Goal: Transaction & Acquisition: Purchase product/service

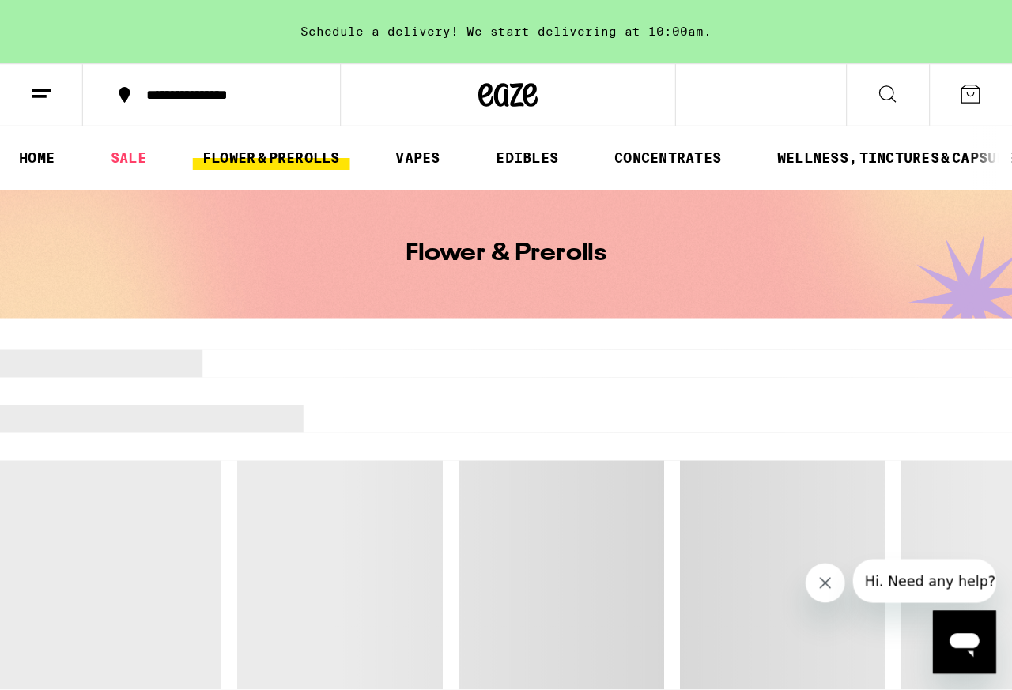
scroll to position [14, 0]
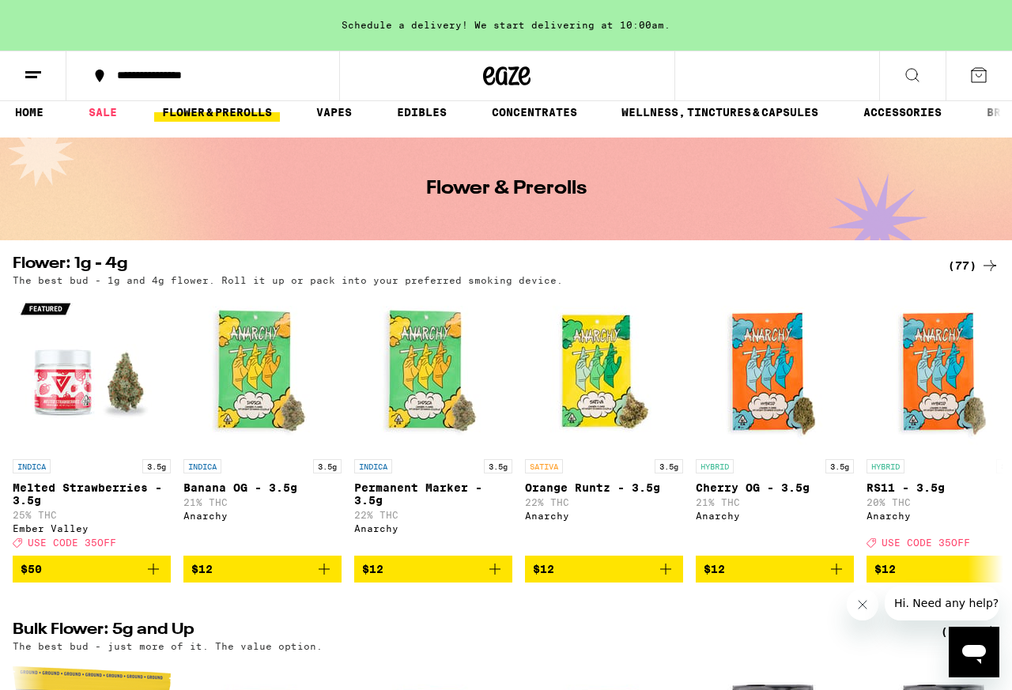
click at [809, 551] on button "Close message from company" at bounding box center [862, 605] width 32 height 32
click at [809, 257] on div "(77)" at bounding box center [973, 265] width 51 height 19
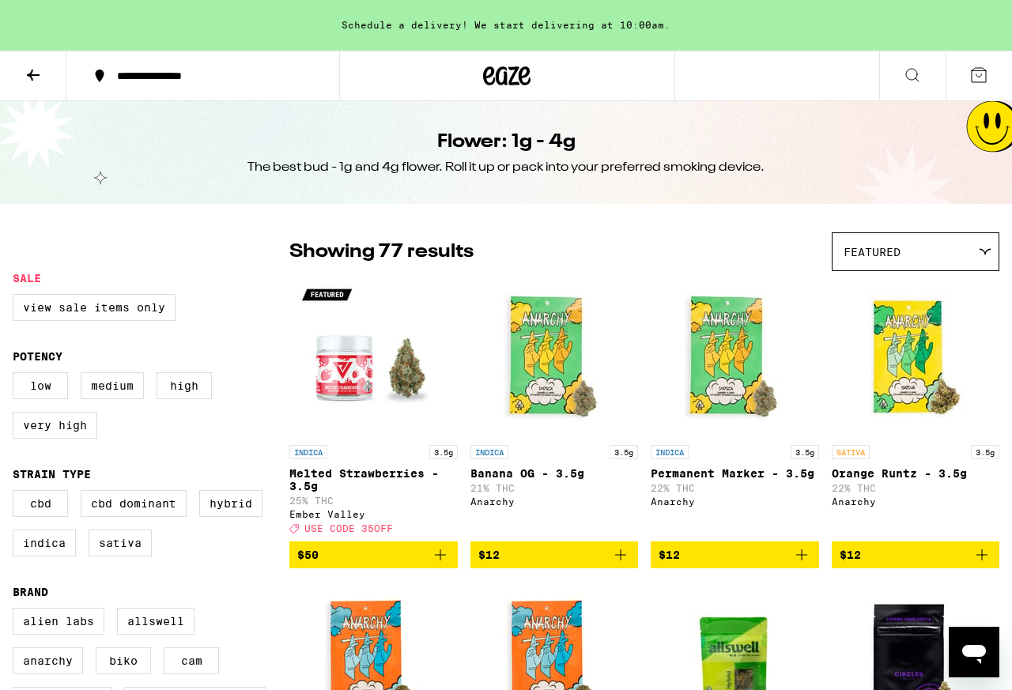
click at [199, 517] on label "Hybrid" at bounding box center [230, 503] width 63 height 27
click at [17, 493] on input "Hybrid" at bounding box center [16, 492] width 1 height 1
checkbox input "true"
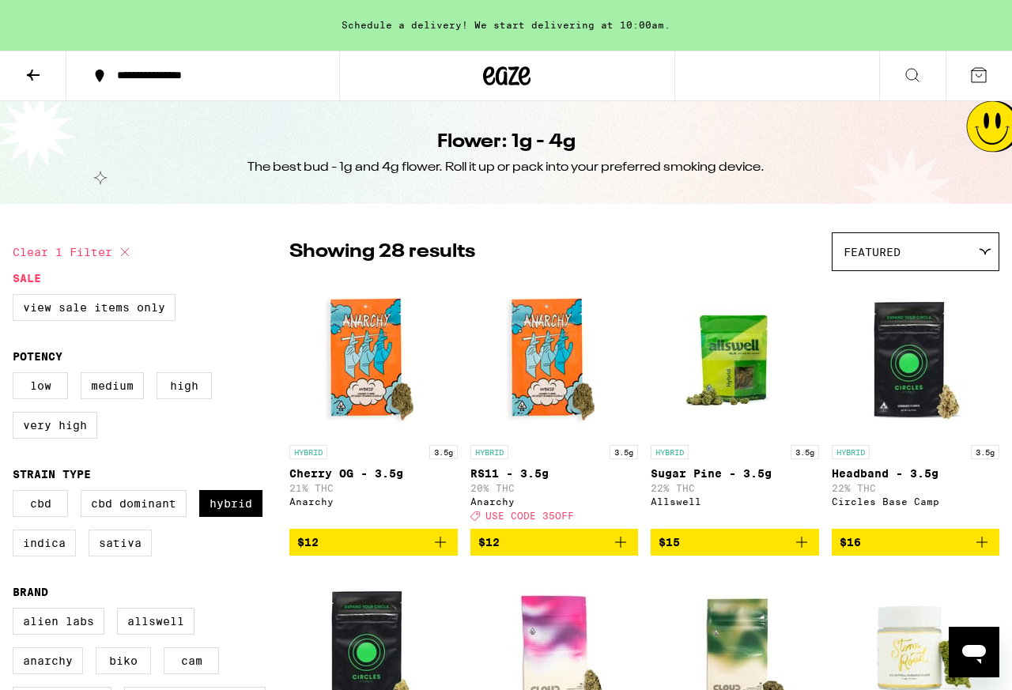
click at [76, 551] on label "Indica" at bounding box center [44, 543] width 63 height 27
click at [17, 493] on input "Indica" at bounding box center [16, 492] width 1 height 1
checkbox input "true"
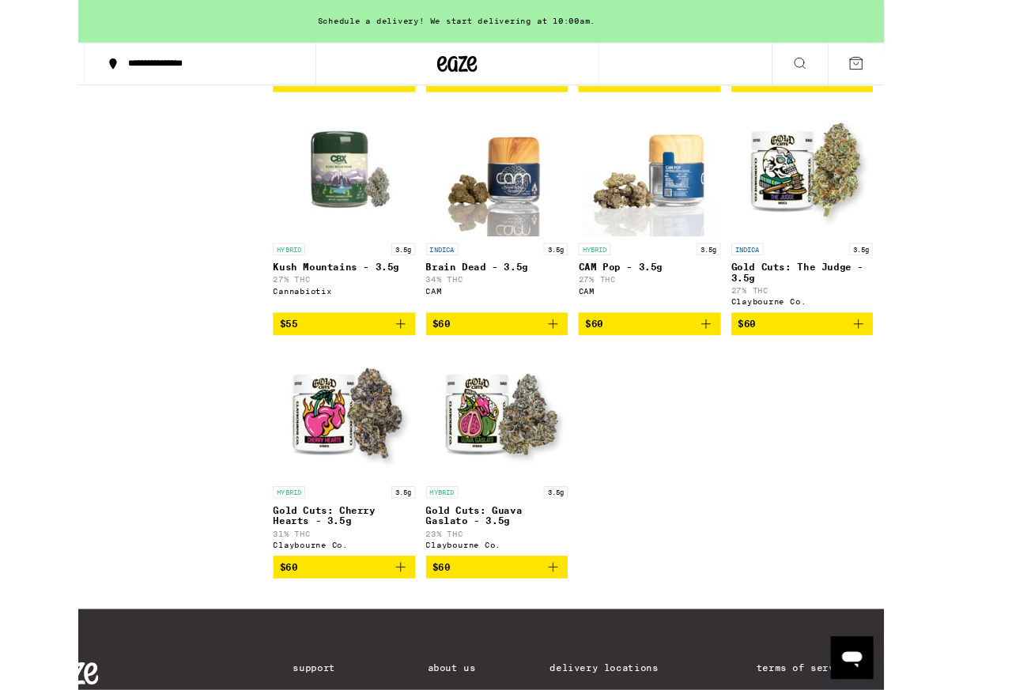
scroll to position [3673, 0]
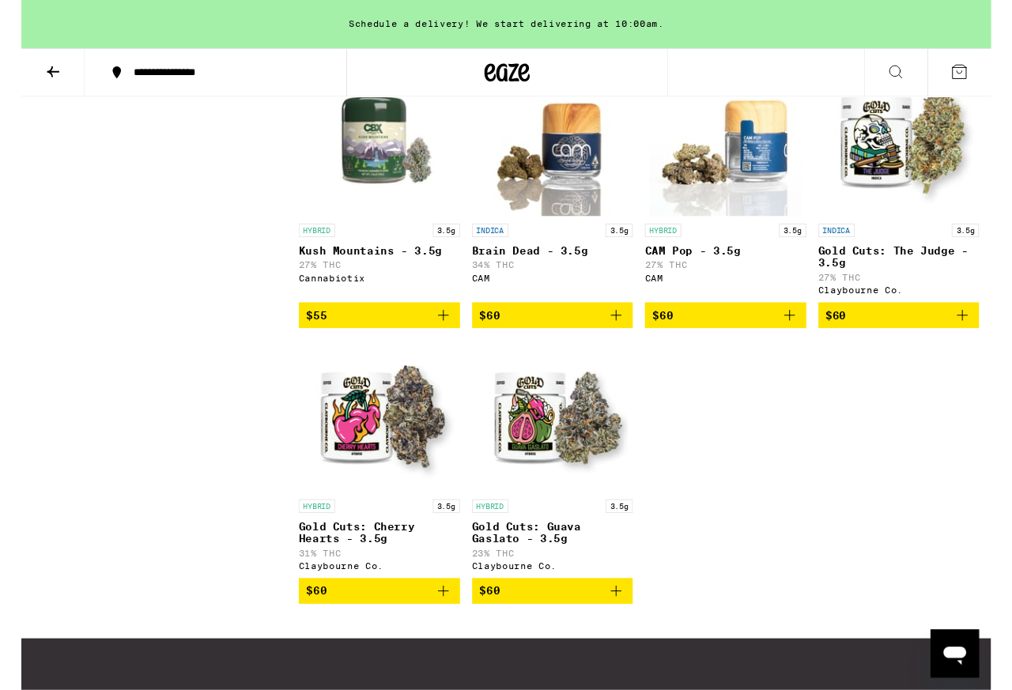
click at [27, 70] on icon at bounding box center [33, 75] width 19 height 19
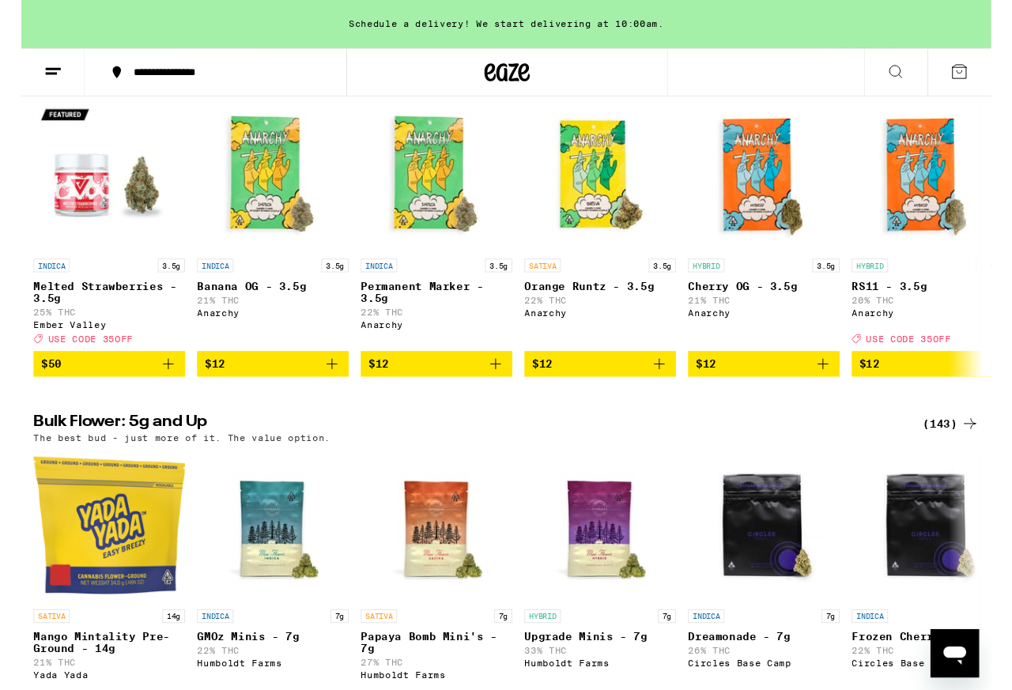
scroll to position [237, 0]
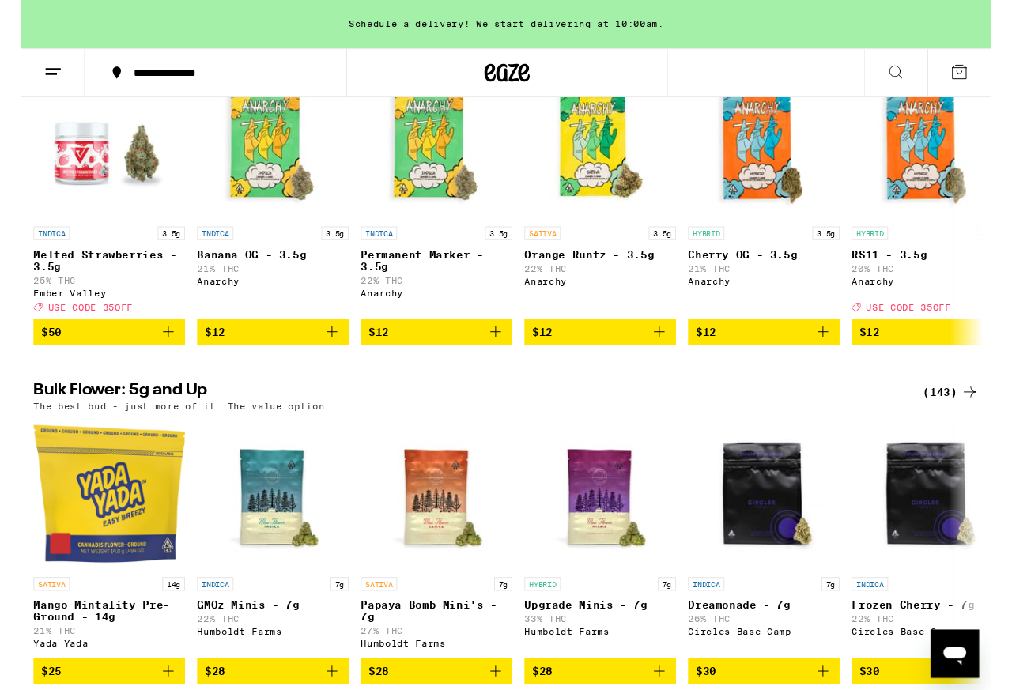
click at [809, 418] on div "(143)" at bounding box center [970, 408] width 58 height 19
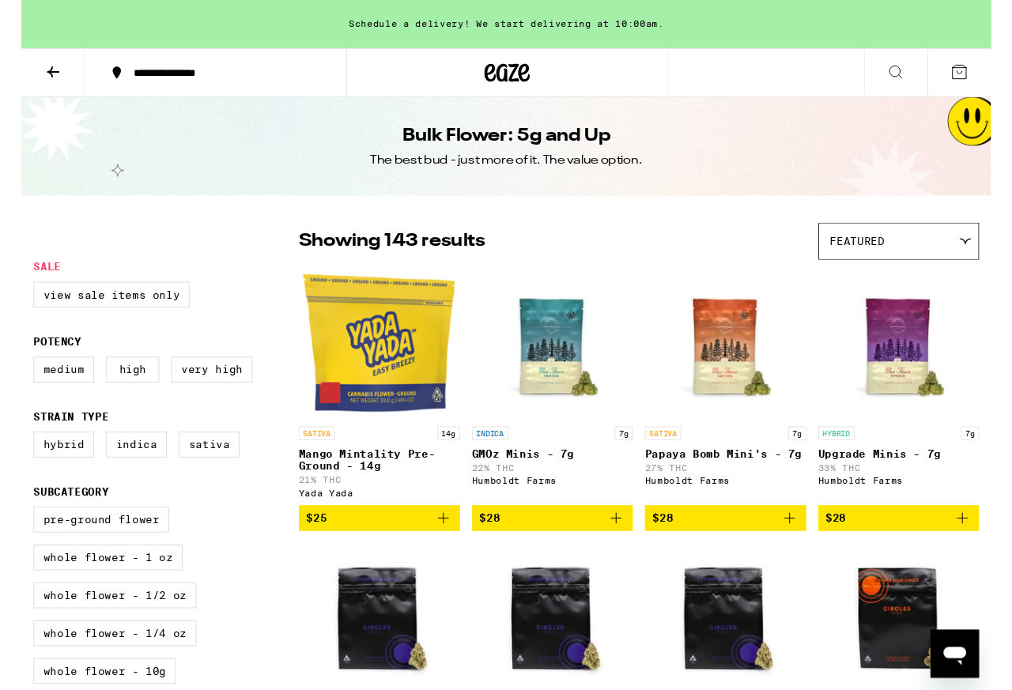
click at [27, 477] on label "Hybrid" at bounding box center [44, 464] width 63 height 27
click at [17, 454] on input "Hybrid" at bounding box center [16, 453] width 1 height 1
checkbox input "true"
click at [139, 477] on label "Indica" at bounding box center [120, 464] width 63 height 27
click at [17, 454] on input "Indica" at bounding box center [16, 453] width 1 height 1
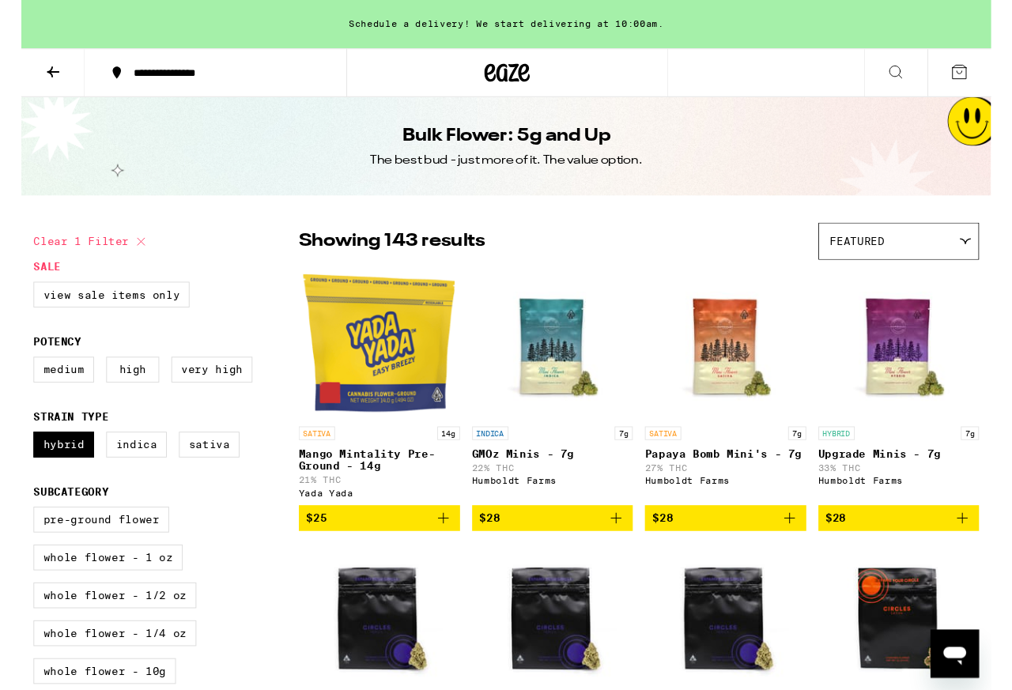
checkbox input "true"
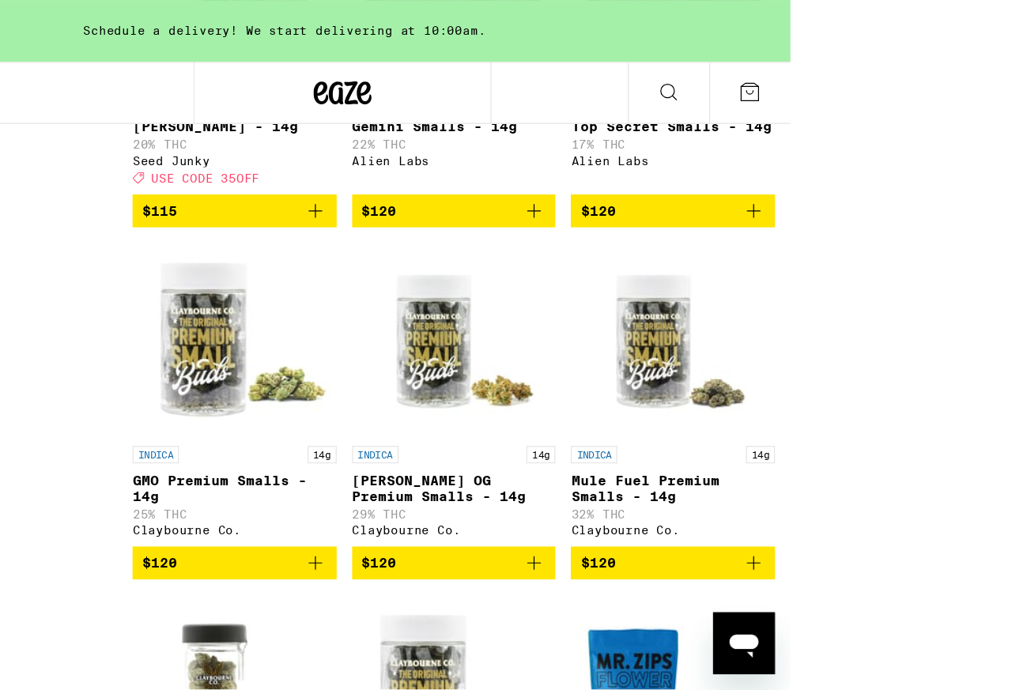
scroll to position [6539, 0]
